Goal: Task Accomplishment & Management: Use online tool/utility

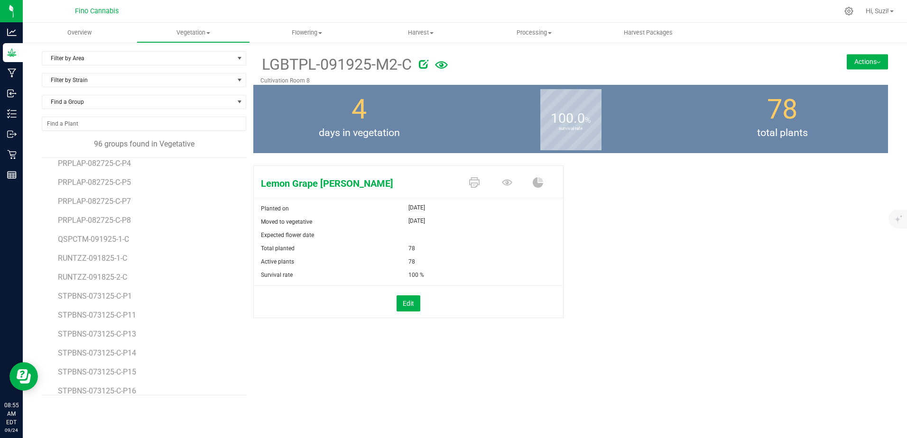
scroll to position [1376, 0]
click at [113, 236] on span "QSPCTM-091925-1-C" at bounding box center [95, 237] width 74 height 9
click at [478, 182] on icon at bounding box center [474, 182] width 10 height 10
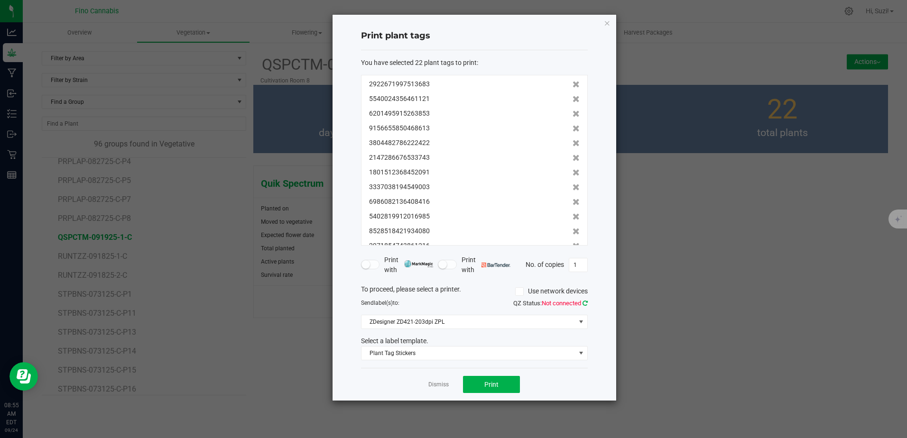
click at [587, 302] on icon at bounding box center [584, 303] width 5 height 6
click at [504, 387] on button "Print" at bounding box center [491, 384] width 57 height 17
click at [438, 386] on link "Dismiss" at bounding box center [438, 385] width 20 height 8
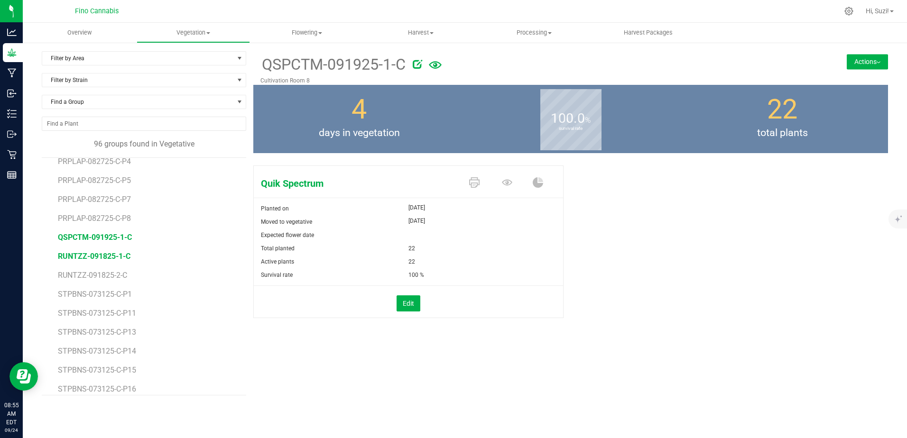
click at [123, 257] on span "RUNTZZ-091825-1-C" at bounding box center [94, 256] width 73 height 9
click at [877, 65] on button "Actions" at bounding box center [867, 61] width 41 height 15
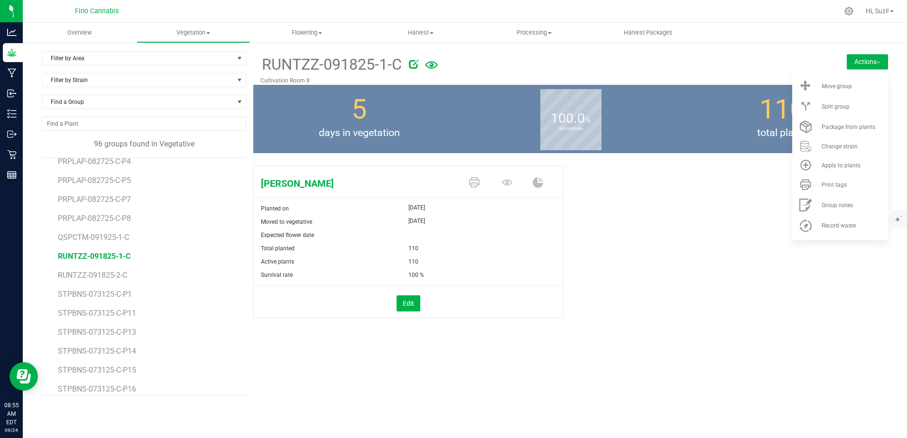
click at [518, 249] on div "Total planted 110" at bounding box center [408, 248] width 309 height 13
click at [471, 183] on icon at bounding box center [474, 182] width 10 height 10
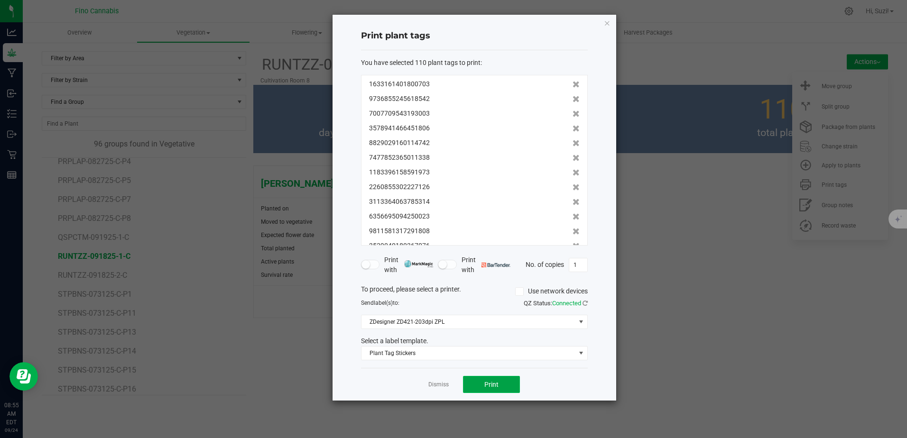
click at [499, 388] on button "Print" at bounding box center [491, 384] width 57 height 17
click at [442, 385] on link "Dismiss" at bounding box center [438, 385] width 20 height 8
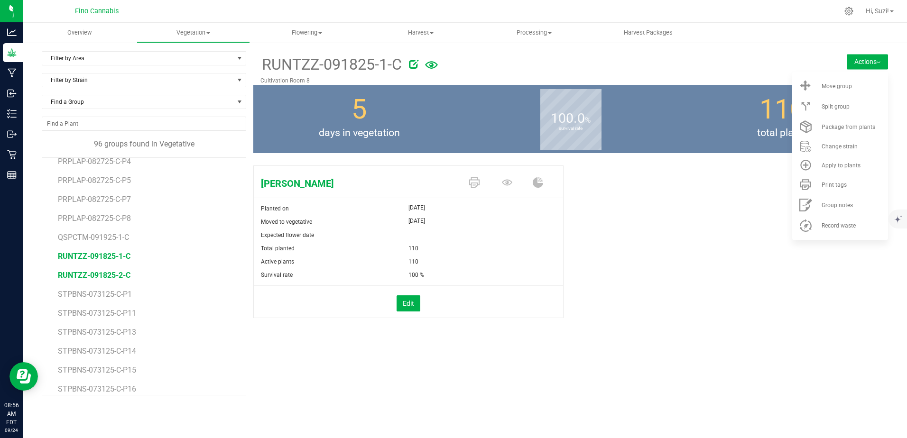
click at [115, 278] on span "RUNTZZ-091825-2-C" at bounding box center [94, 275] width 73 height 9
click at [472, 184] on icon at bounding box center [474, 182] width 10 height 10
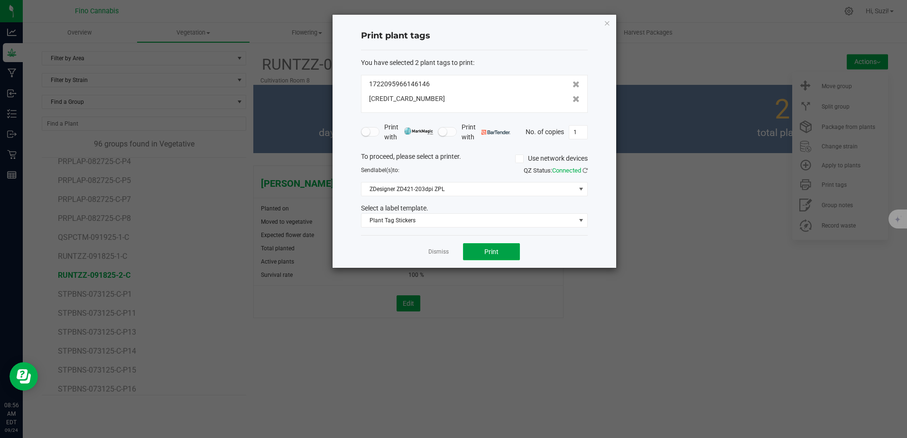
click at [483, 254] on button "Print" at bounding box center [491, 251] width 57 height 17
click at [442, 255] on link "Dismiss" at bounding box center [438, 252] width 20 height 8
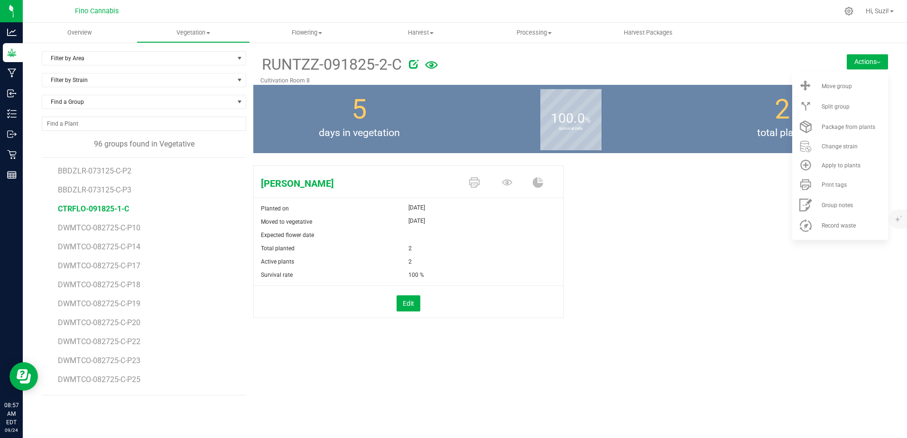
click at [122, 211] on span "CTRFLO-091825-1-C" at bounding box center [93, 208] width 71 height 9
click at [674, 246] on div "Citral Flo Bx1 Planted on [DATE] Moved to vegetative [DATE] Expected flower dat…" at bounding box center [570, 252] width 635 height 180
click at [873, 60] on button "Actions" at bounding box center [867, 61] width 41 height 15
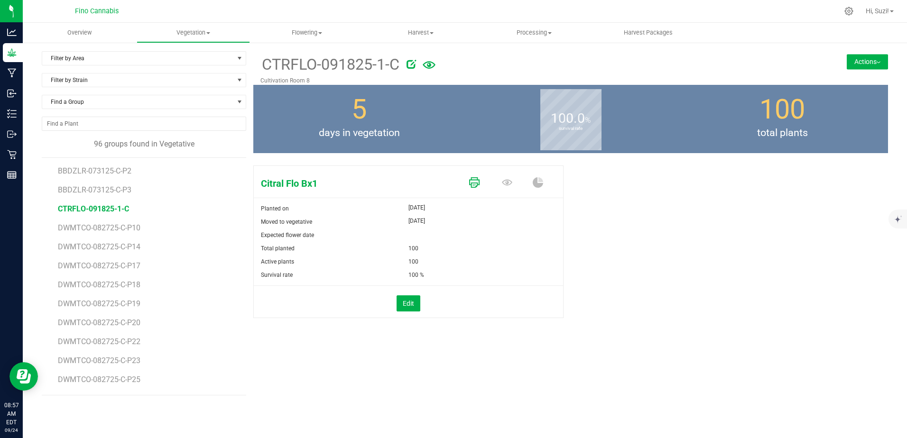
click at [477, 184] on icon at bounding box center [474, 182] width 10 height 10
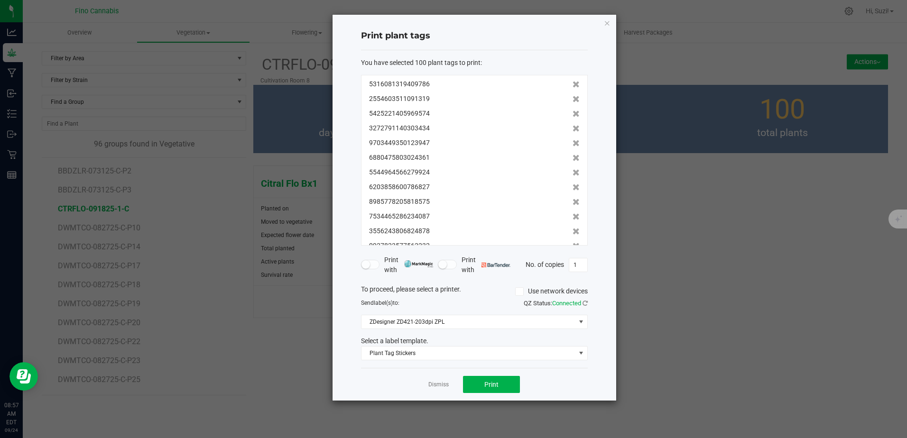
click at [490, 395] on div "Dismiss Print" at bounding box center [474, 384] width 227 height 33
click at [495, 390] on button "Print" at bounding box center [491, 384] width 57 height 17
click at [608, 23] on icon "button" at bounding box center [607, 22] width 7 height 11
